Goal: Task Accomplishment & Management: Complete application form

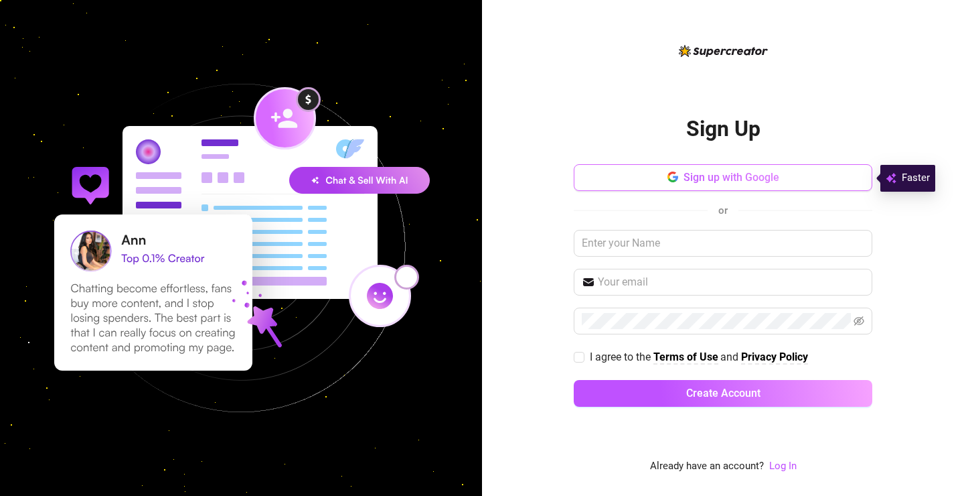
click at [684, 177] on span "Sign up with Google" at bounding box center [732, 177] width 96 height 13
